Goal: Task Accomplishment & Management: Complete application form

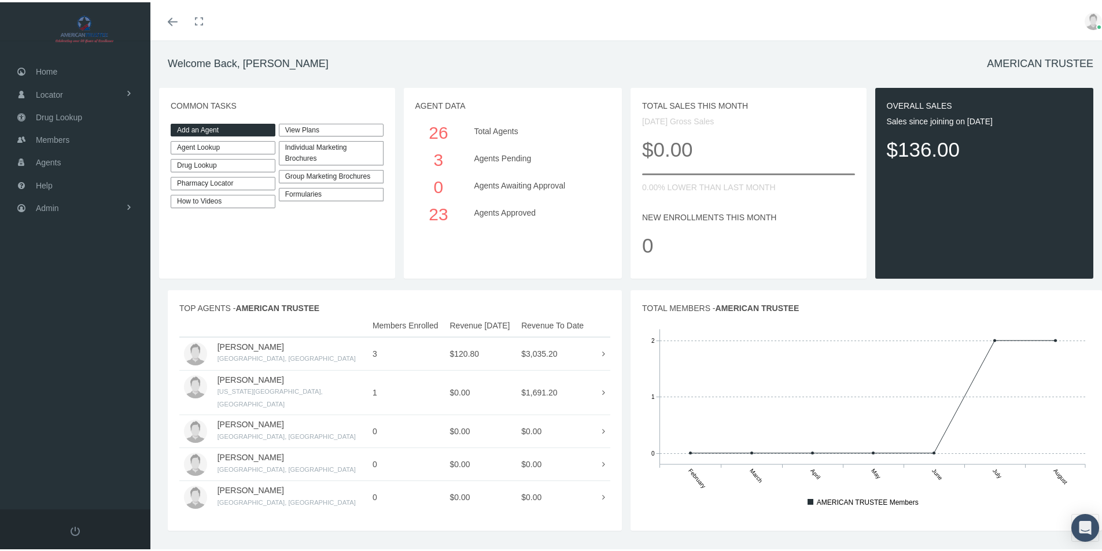
click at [218, 129] on link "Add an Agent" at bounding box center [223, 128] width 105 height 13
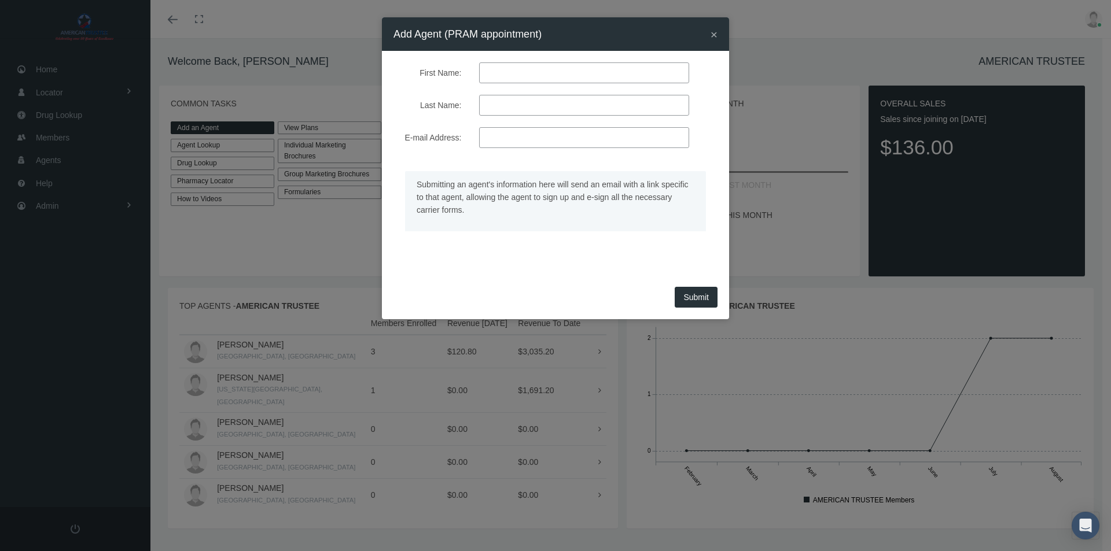
click at [507, 70] on input "First Name:" at bounding box center [584, 72] width 210 height 21
type input "Katheryn"
click at [508, 110] on input "Last Name:" at bounding box center [584, 105] width 210 height 21
type input "Hinton"
click at [526, 132] on input "E-mail Address:" at bounding box center [584, 137] width 210 height 21
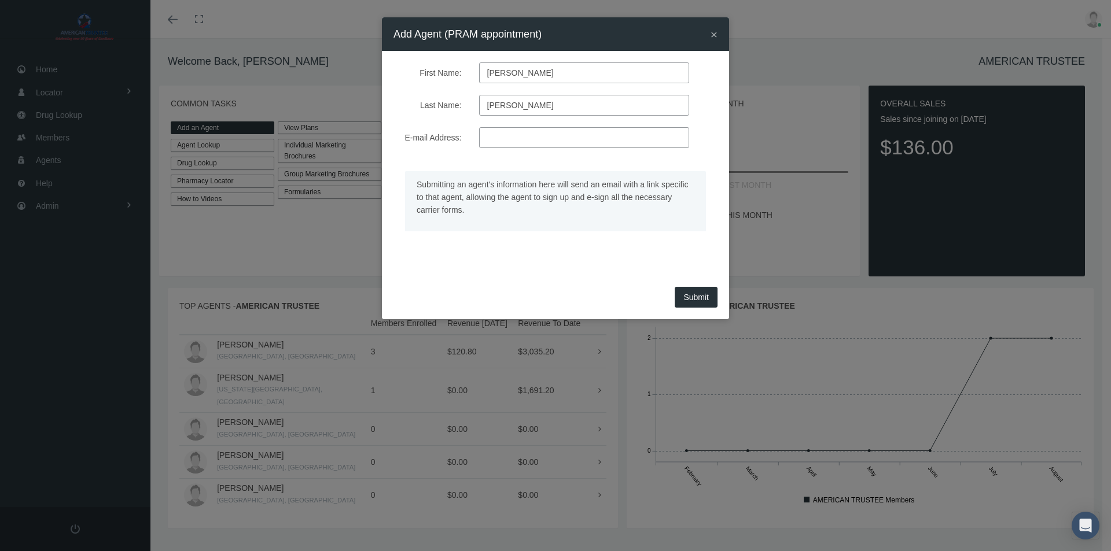
type input "k"
type input "K"
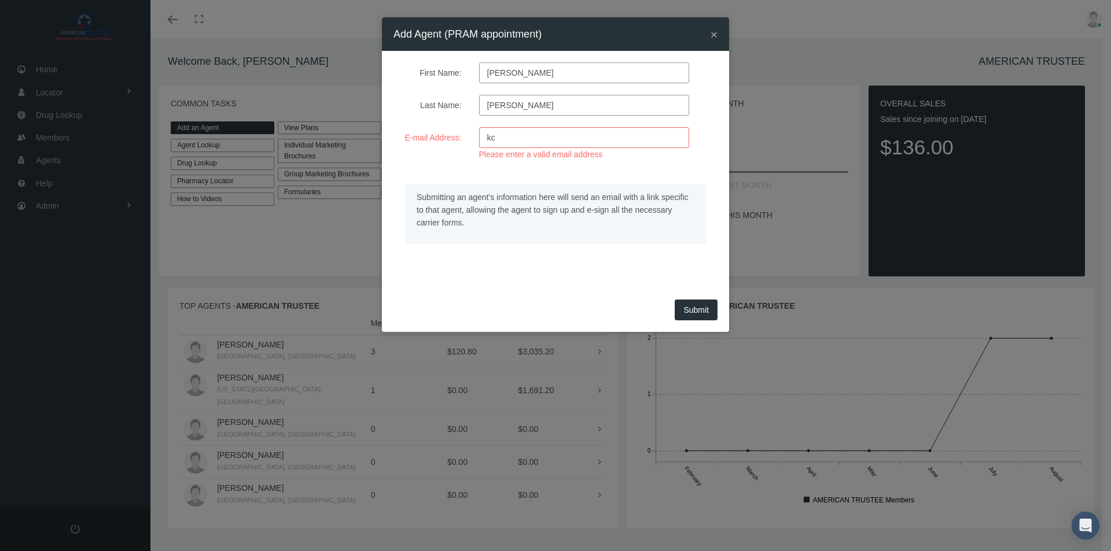
type input "k"
paste input "kchagency88@gmail.com"
type input "kchagency88@gmail.com"
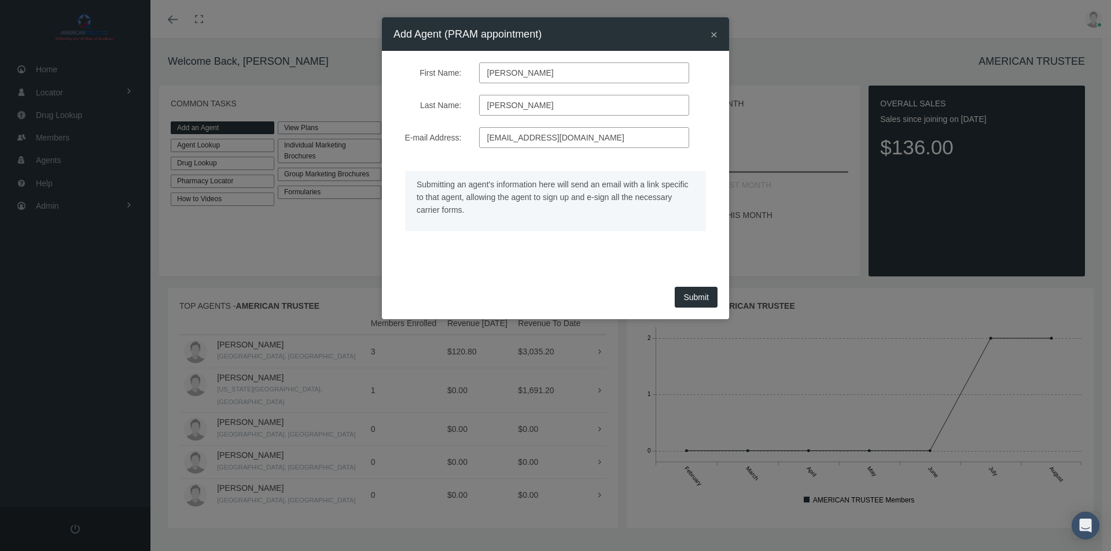
click at [686, 311] on div "Submit" at bounding box center [555, 302] width 347 height 36
click at [694, 299] on button "Submit" at bounding box center [696, 297] width 43 height 21
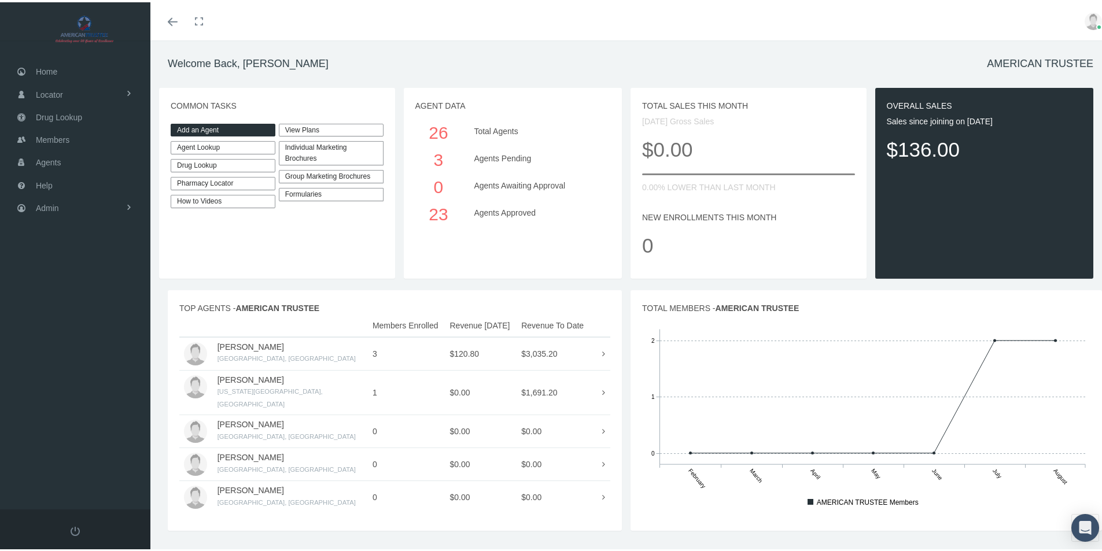
click at [201, 124] on link "Add an Agent" at bounding box center [223, 128] width 105 height 13
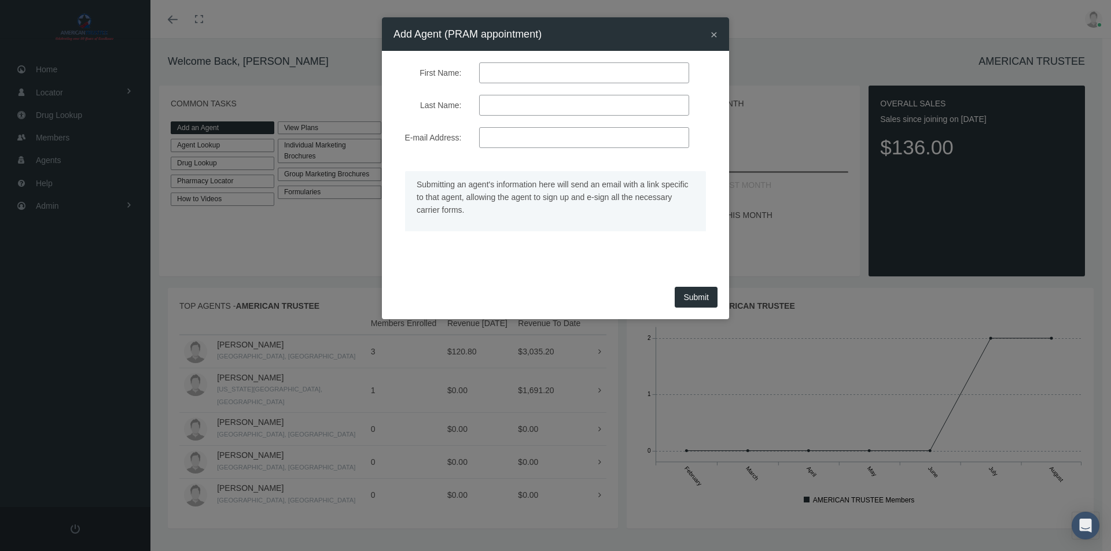
click at [715, 32] on span "×" at bounding box center [714, 34] width 7 height 13
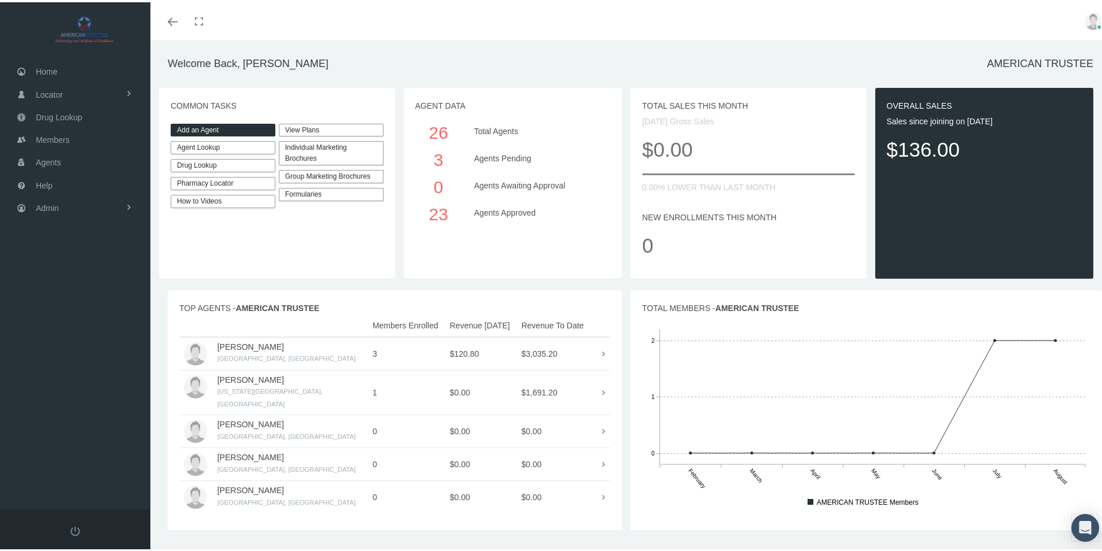
scroll to position [25, 0]
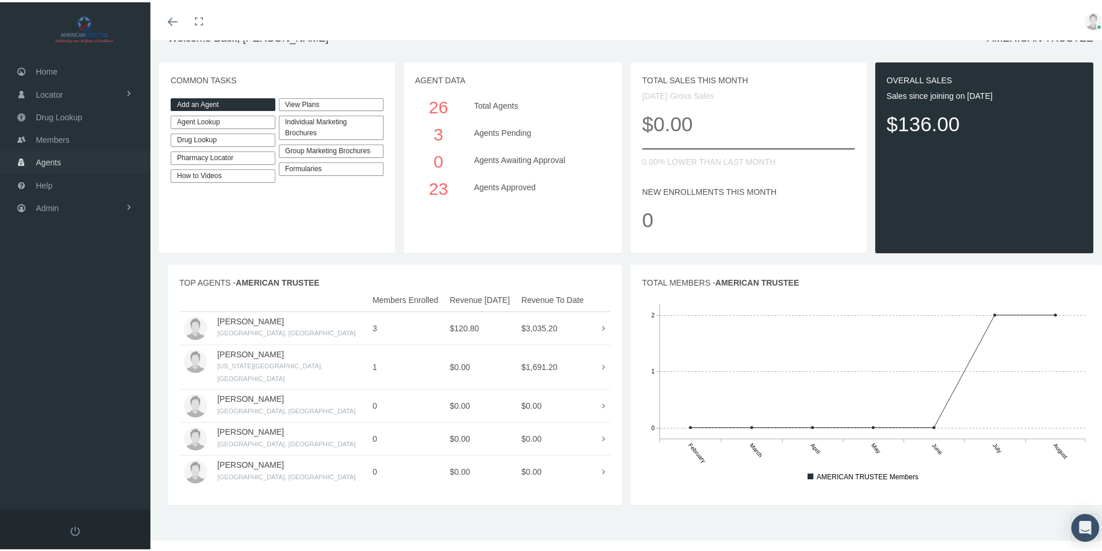
click at [42, 161] on span "Agents" at bounding box center [48, 160] width 25 height 22
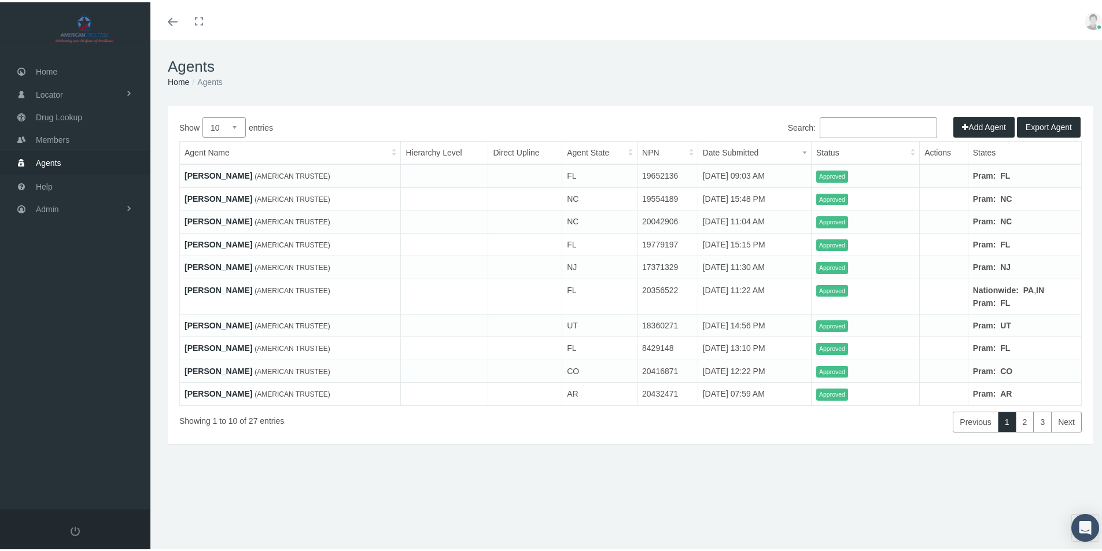
click at [995, 124] on button "Add Agent" at bounding box center [984, 125] width 61 height 21
